Goal: Go to known website: Access a specific website the user already knows

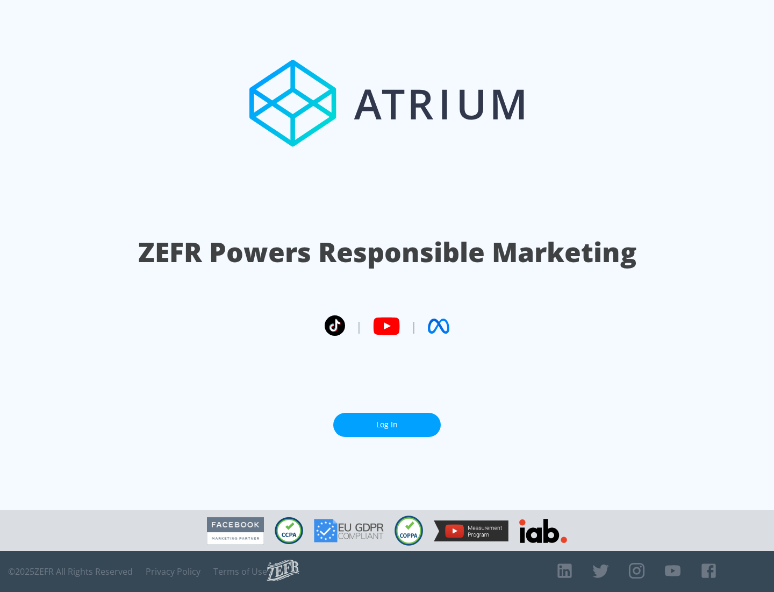
click at [387, 420] on link "Log In" at bounding box center [387, 425] width 108 height 24
